Goal: Navigation & Orientation: Find specific page/section

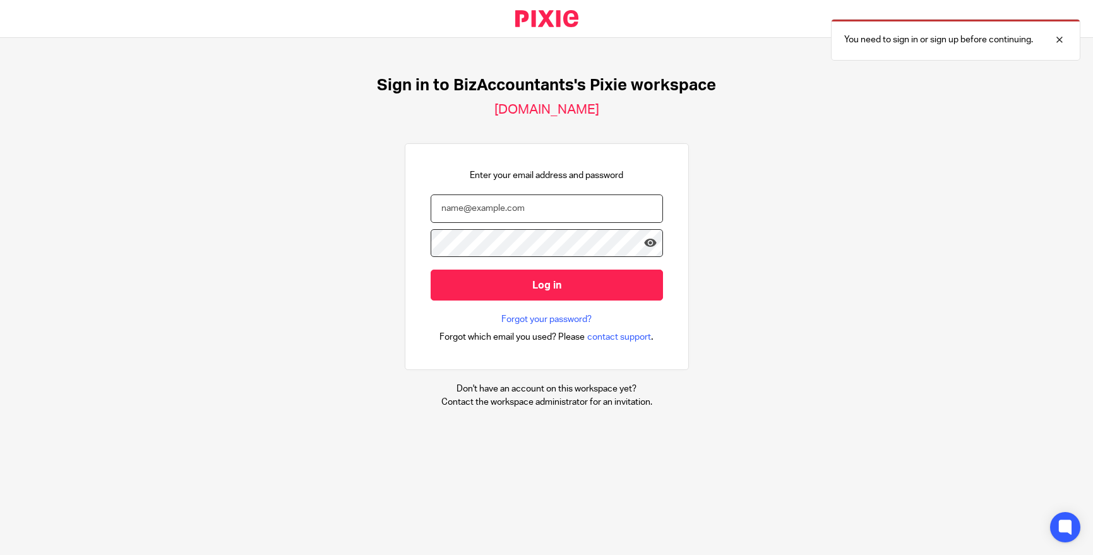
click at [507, 209] on input "email" at bounding box center [547, 208] width 232 height 28
click at [502, 208] on input "email" at bounding box center [547, 208] width 232 height 28
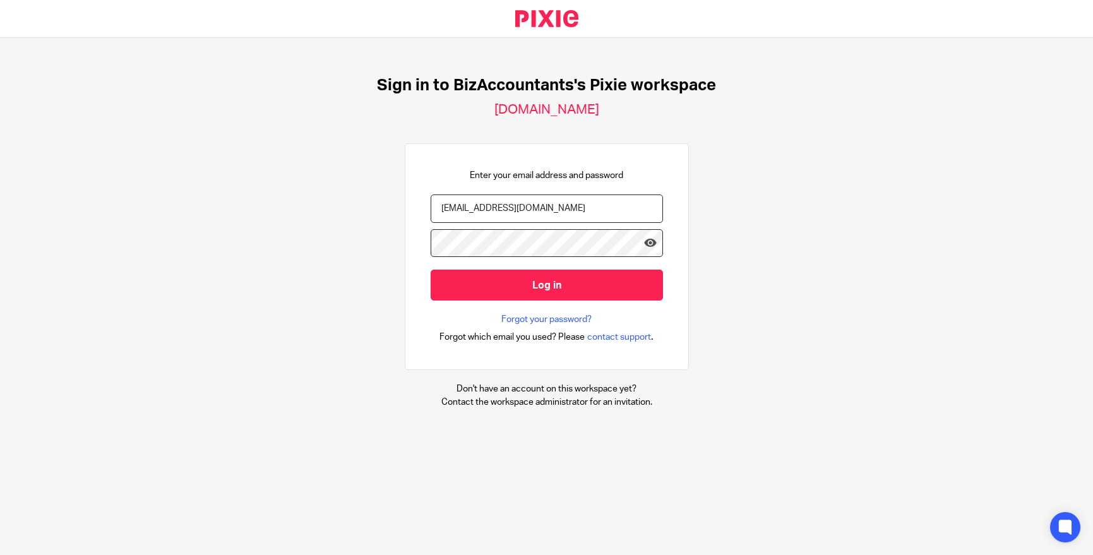
type input "[EMAIL_ADDRESS][DOMAIN_NAME]"
click at [431, 270] on input "Log in" at bounding box center [547, 285] width 232 height 31
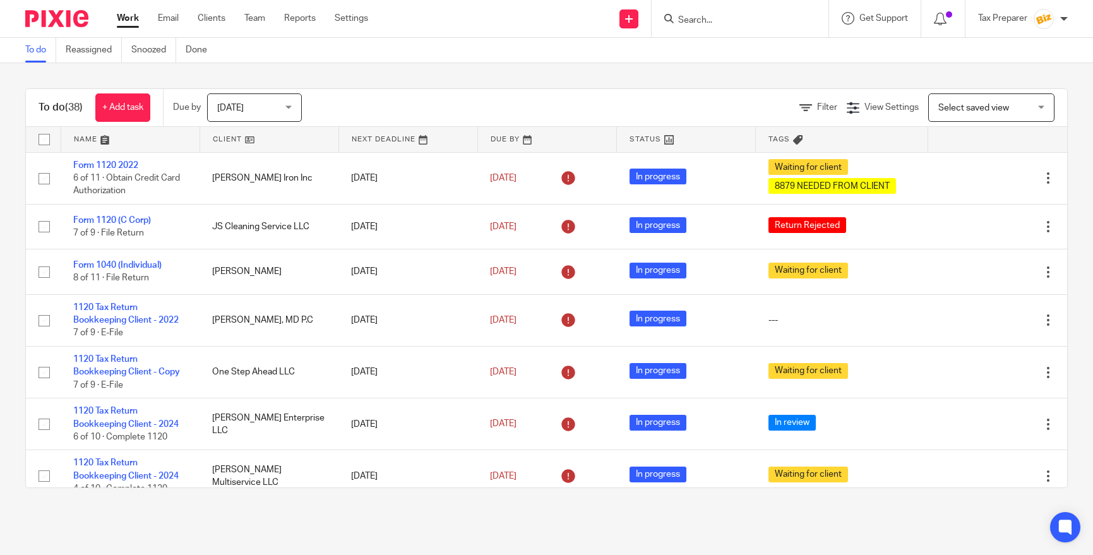
click at [711, 23] on input "Search" at bounding box center [734, 20] width 114 height 11
click at [708, 20] on input "Search" at bounding box center [734, 20] width 114 height 11
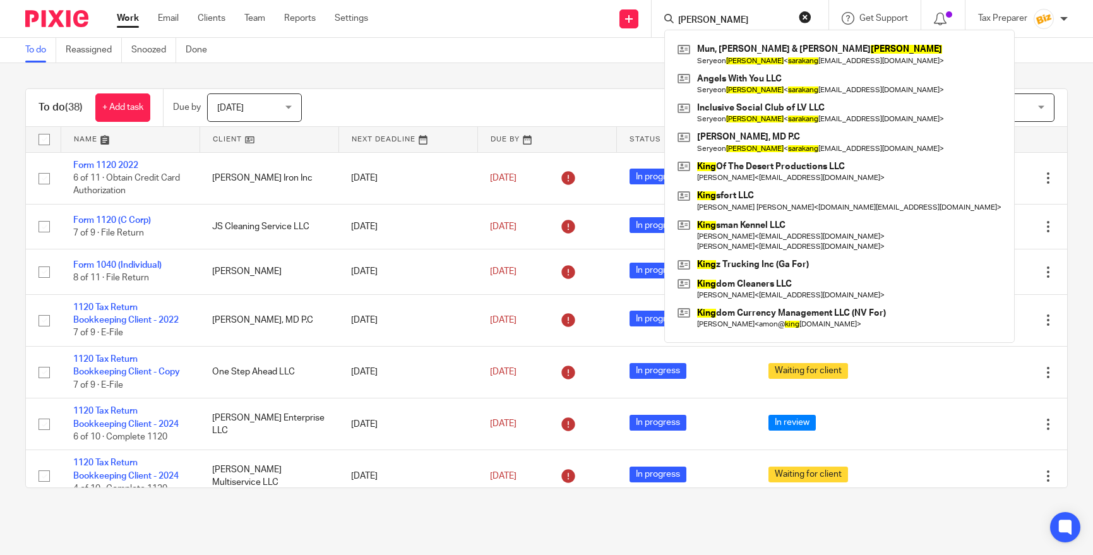
type input "[PERSON_NAME]"
click at [620, 45] on div "To do Reassigned Snoozed Done" at bounding box center [546, 50] width 1093 height 25
